Goal: Information Seeking & Learning: Compare options

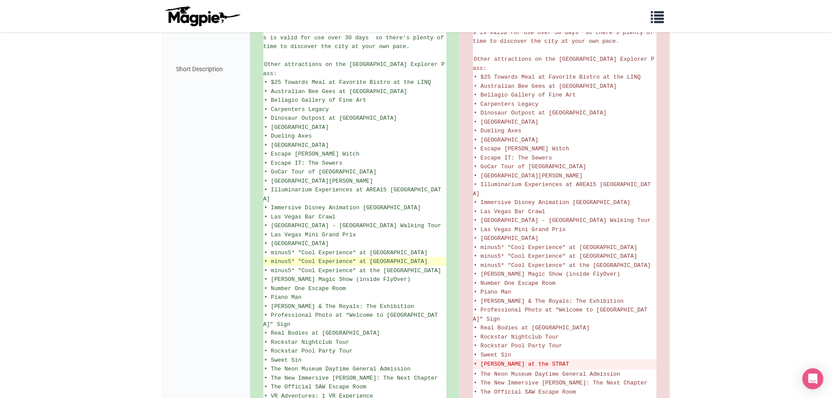
scroll to position [209, 0]
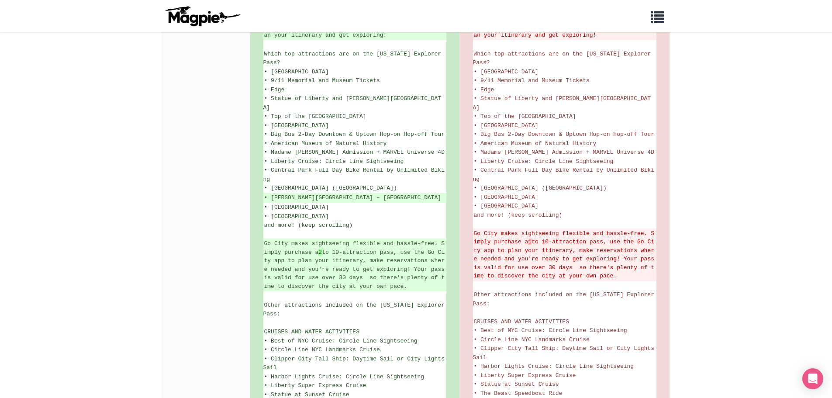
scroll to position [258, 0]
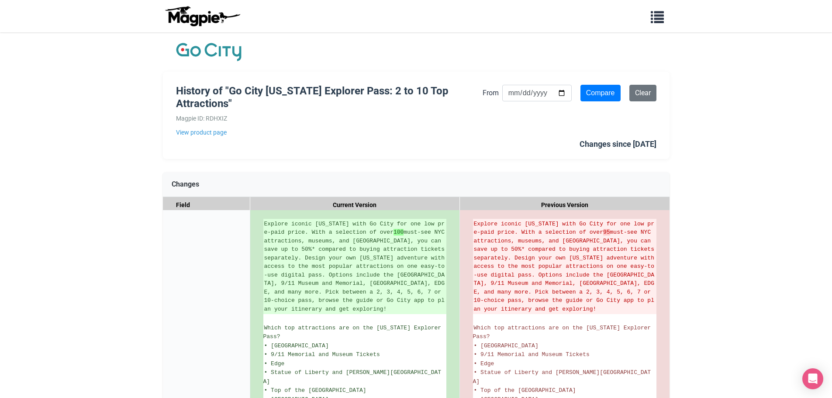
scroll to position [262, 0]
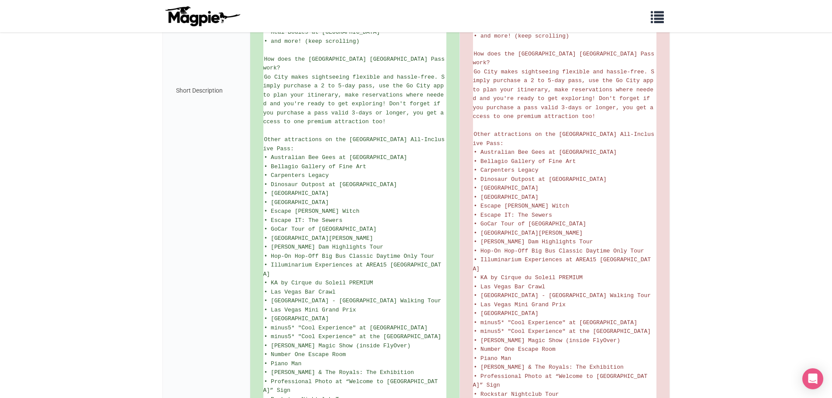
scroll to position [366, 0]
